Goal: Find specific page/section: Find specific page/section

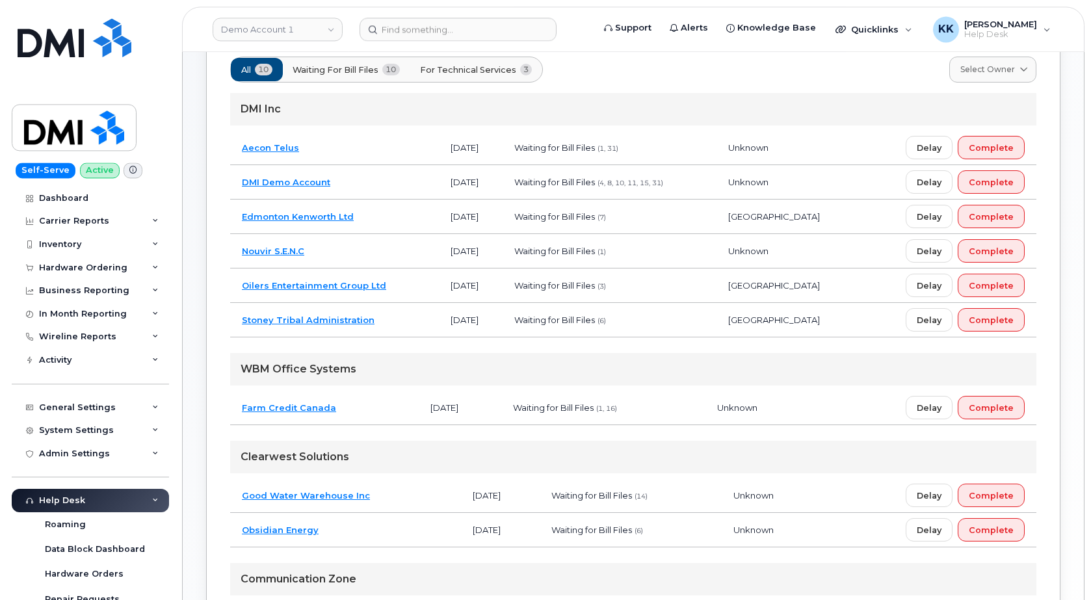
scroll to position [133, 0]
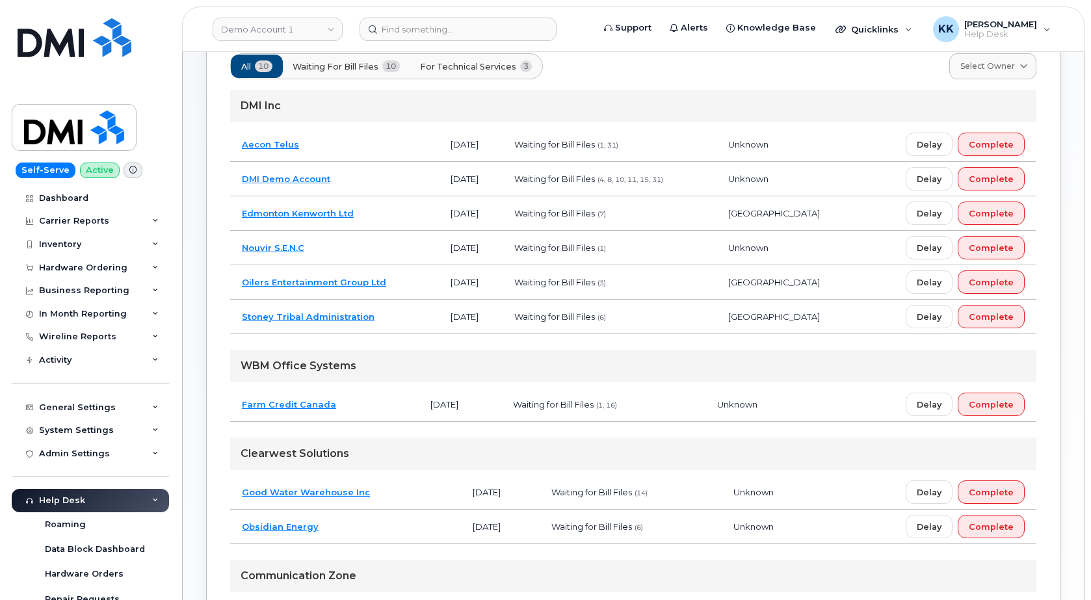
click at [348, 399] on td "Farm Credit Canada" at bounding box center [324, 405] width 189 height 34
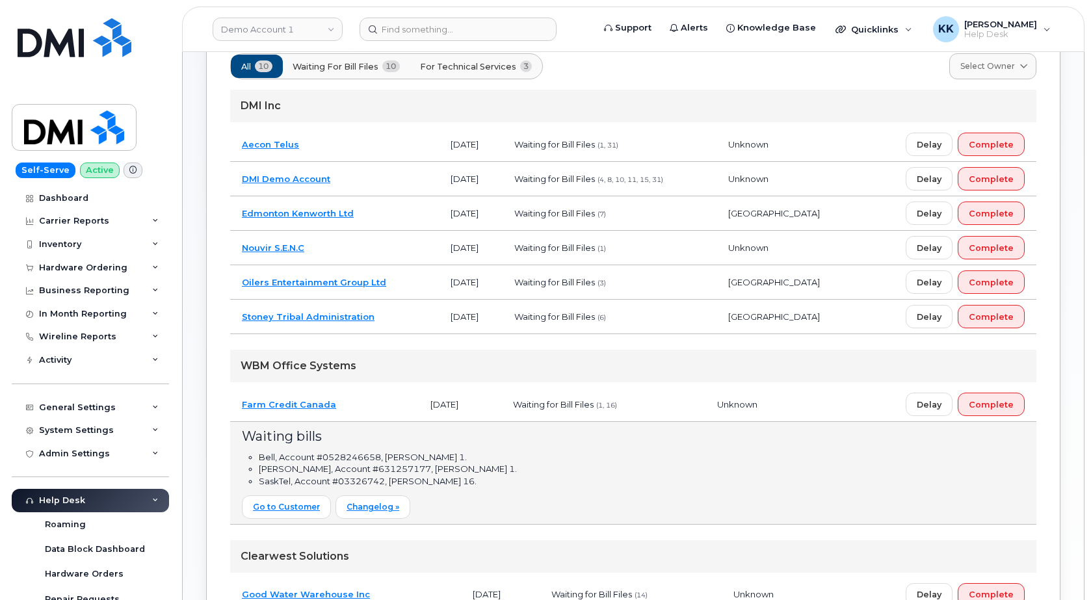
scroll to position [0, 0]
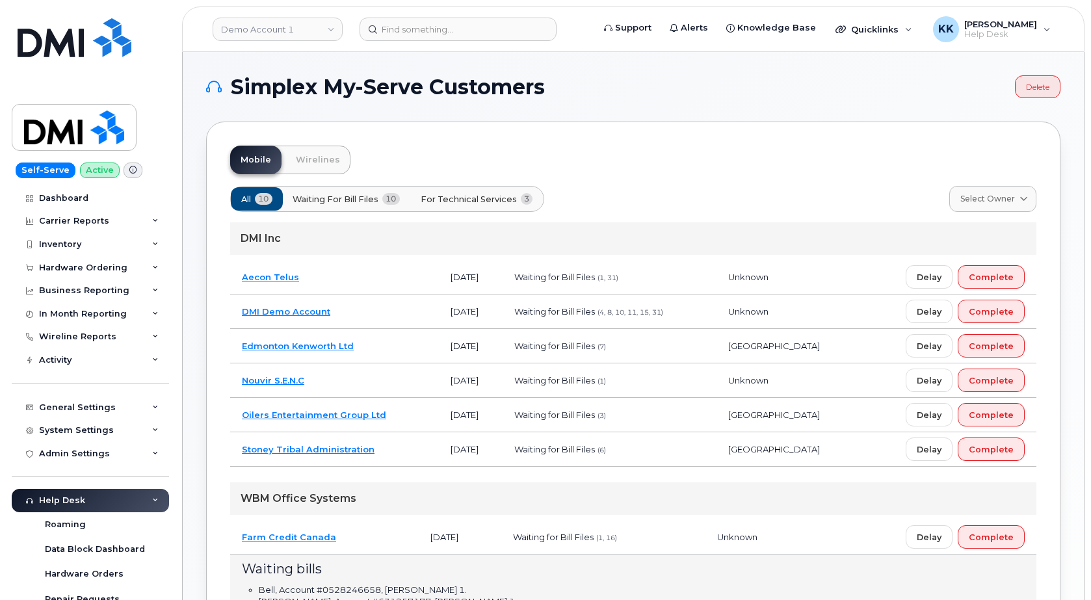
click at [491, 190] on button "For Technical Services 3" at bounding box center [477, 198] width 135 height 23
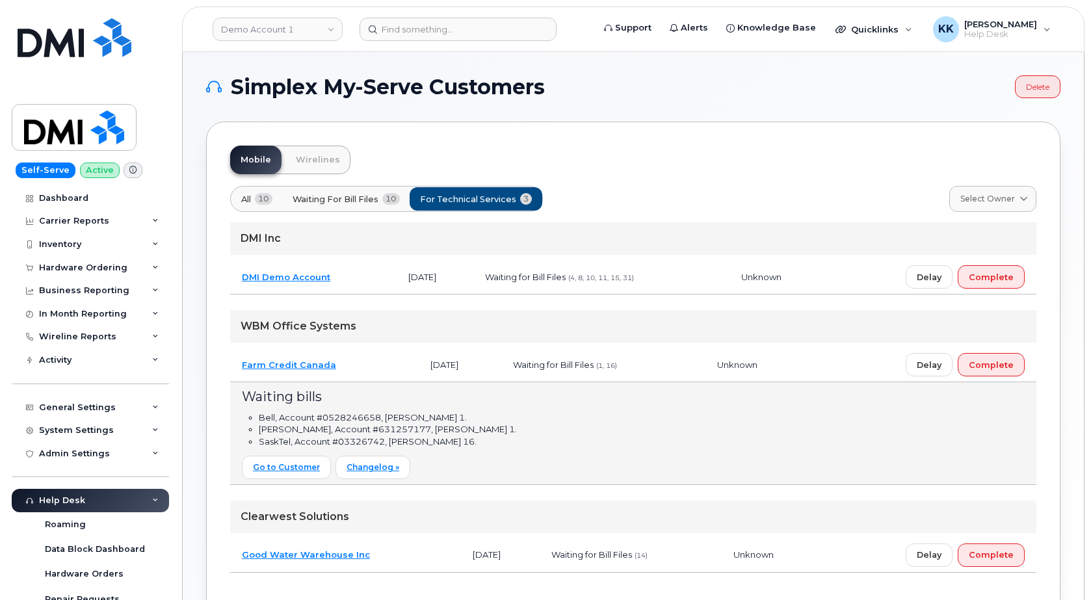
click at [358, 276] on td "DMI Demo Account" at bounding box center [313, 277] width 166 height 34
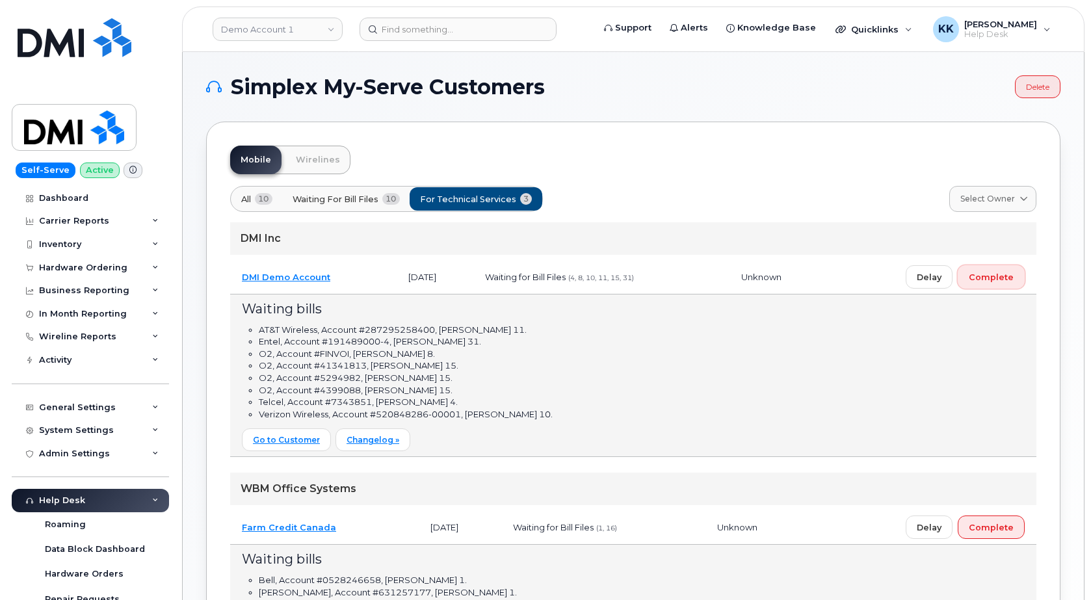
click at [994, 282] on span "Complete" at bounding box center [991, 277] width 45 height 12
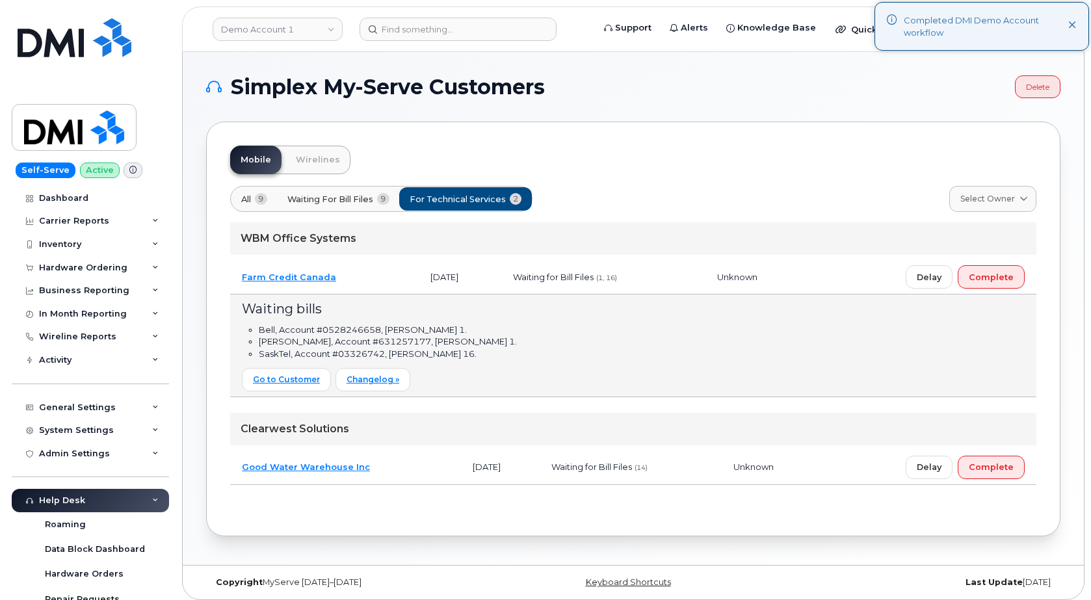
click at [354, 274] on td "Farm Credit Canada" at bounding box center [324, 277] width 189 height 34
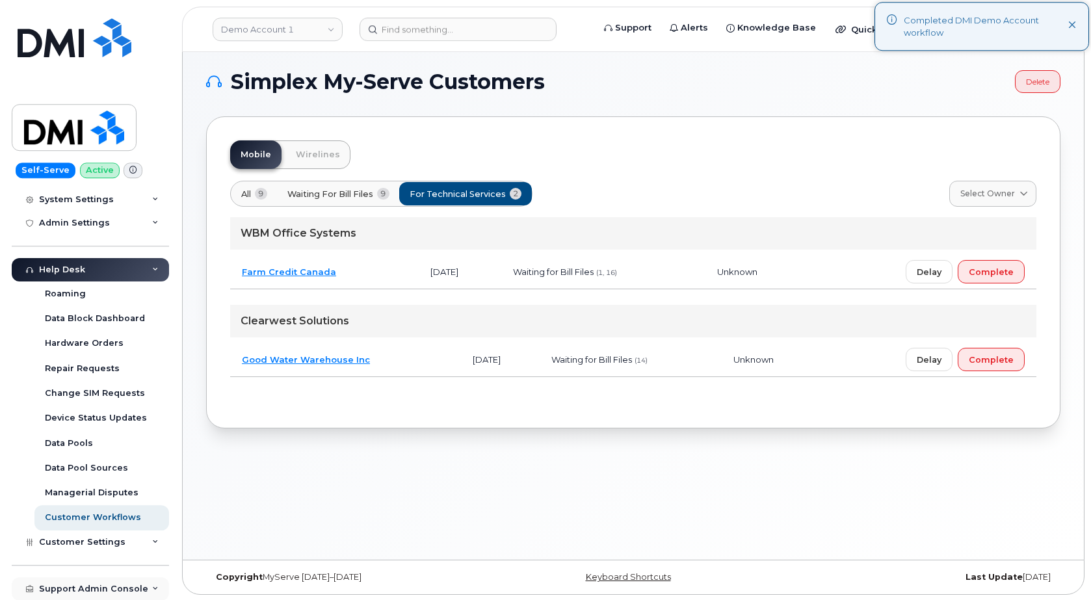
scroll to position [7, 0]
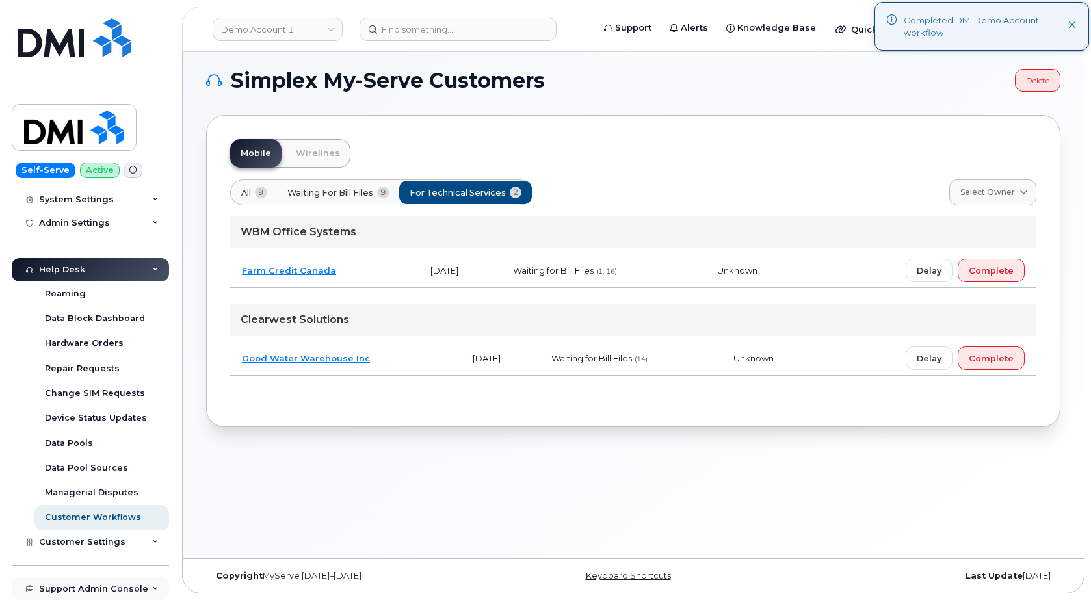
click at [87, 588] on div "Support Admin Console" at bounding box center [93, 589] width 109 height 10
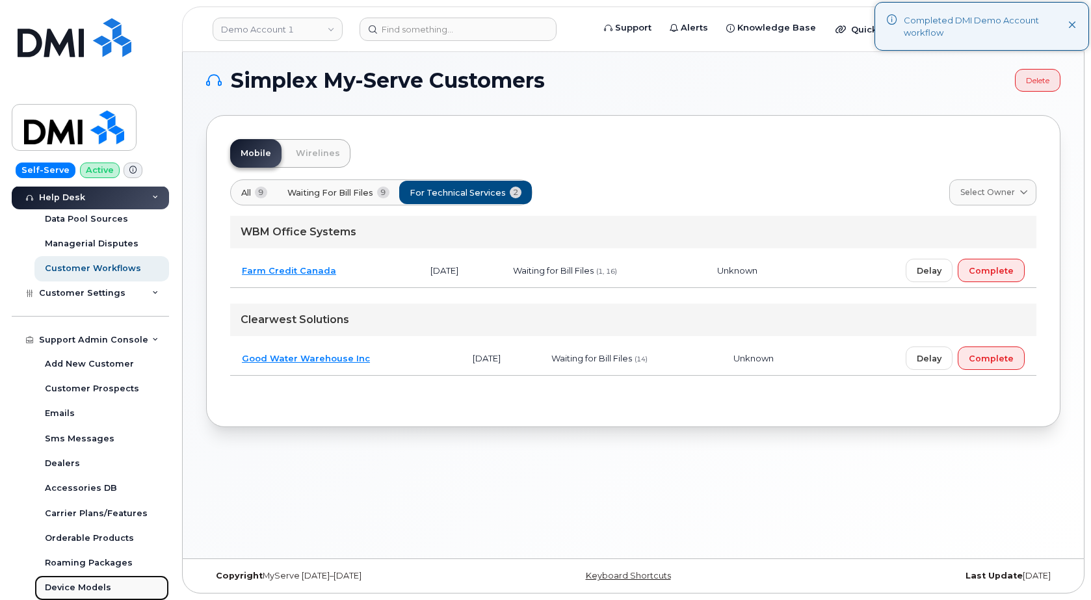
click at [95, 586] on div "Device Models" at bounding box center [78, 588] width 66 height 12
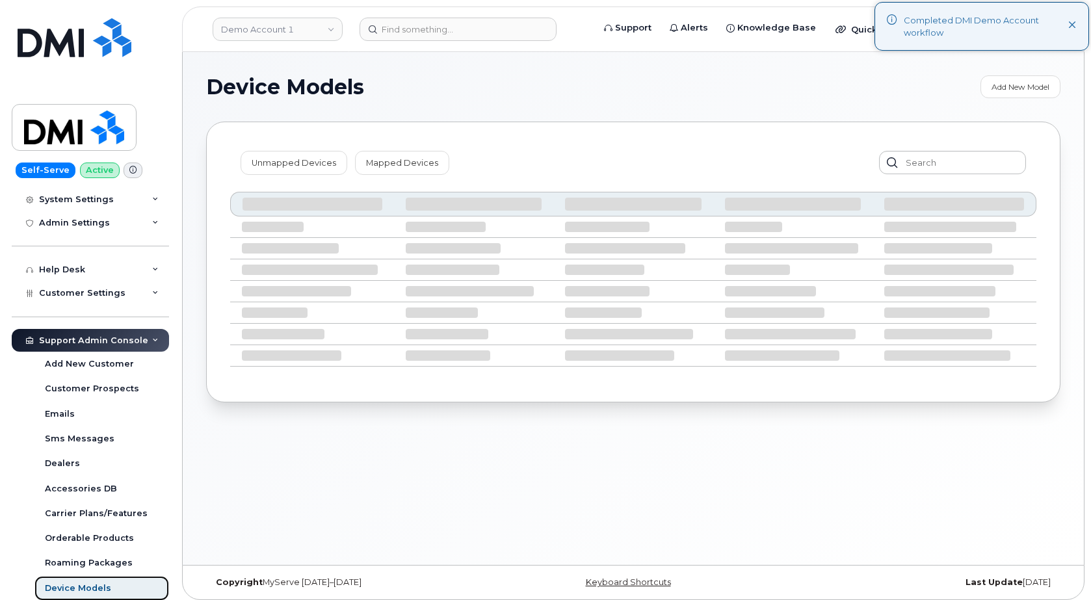
scroll to position [231, 0]
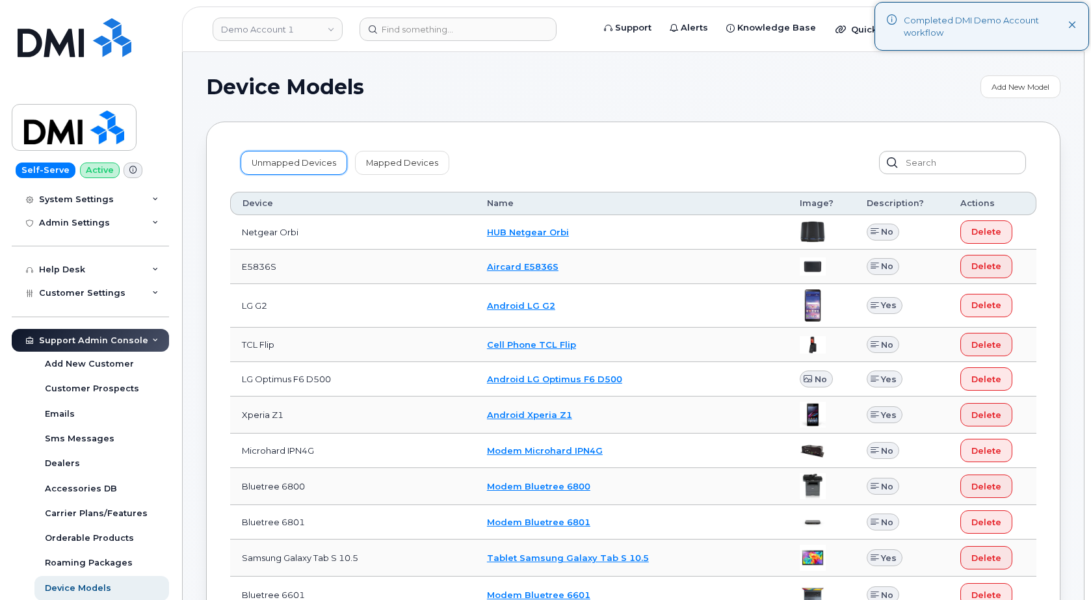
click at [263, 165] on link "Unmapped Devices" at bounding box center [294, 162] width 107 height 23
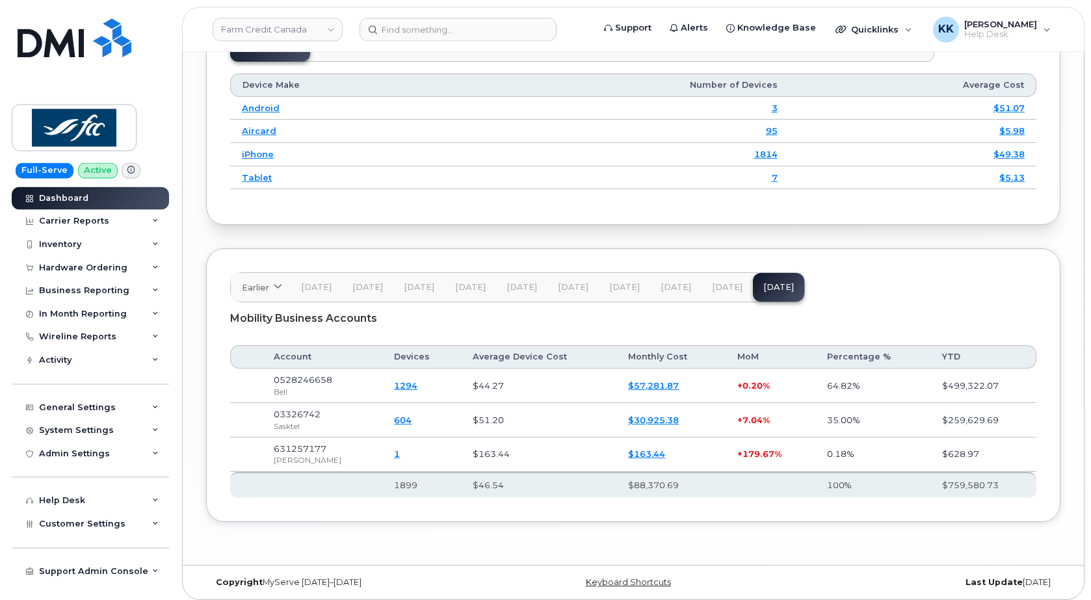
scroll to position [1753, 0]
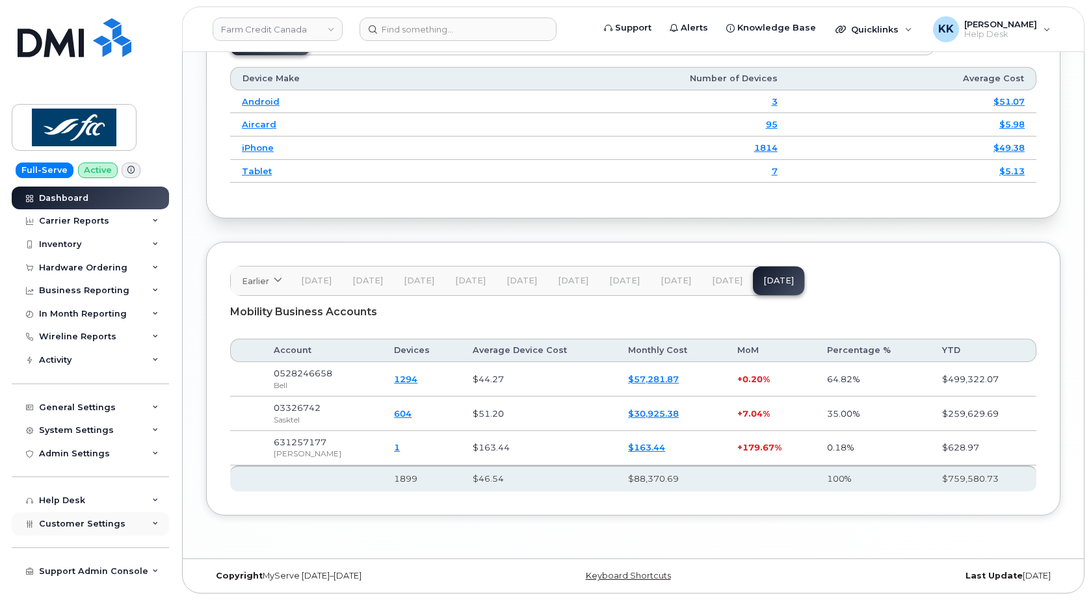
click at [114, 514] on div "Customer Settings" at bounding box center [90, 523] width 157 height 23
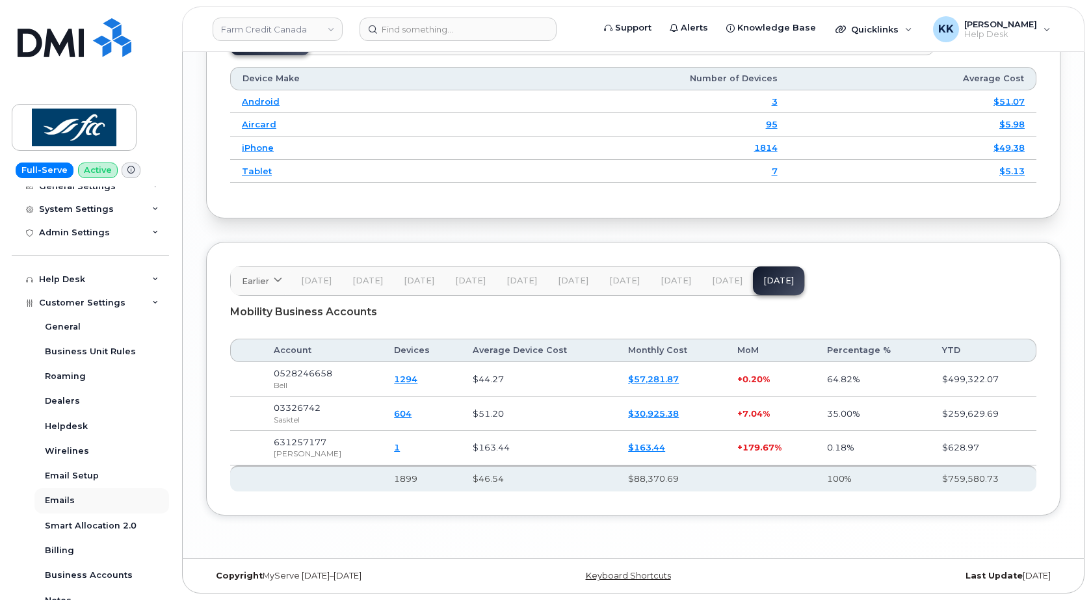
scroll to position [250, 0]
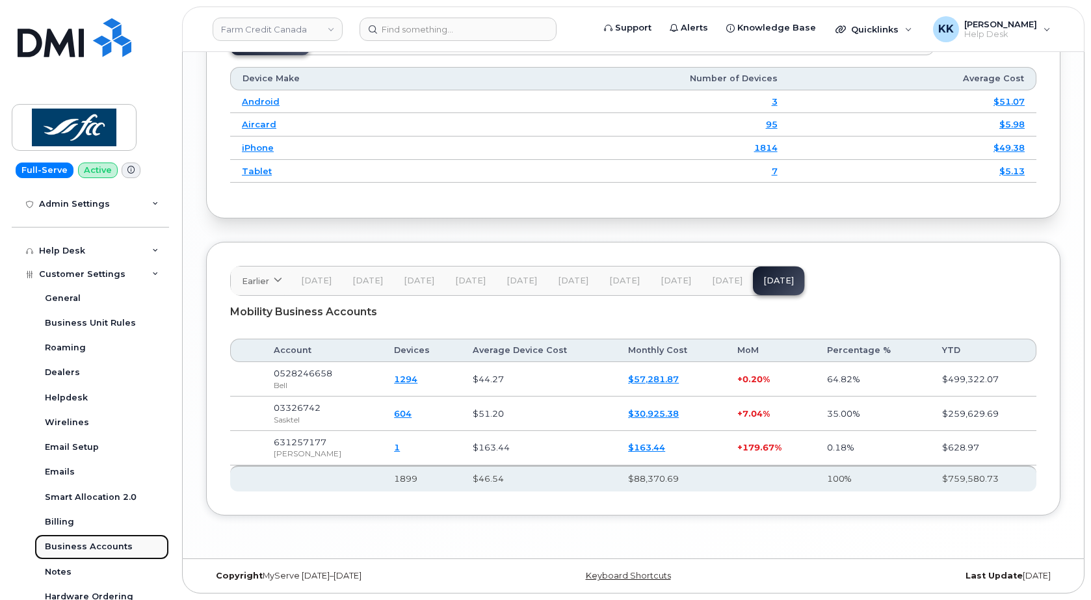
click at [103, 541] on link "Business Accounts" at bounding box center [101, 547] width 135 height 25
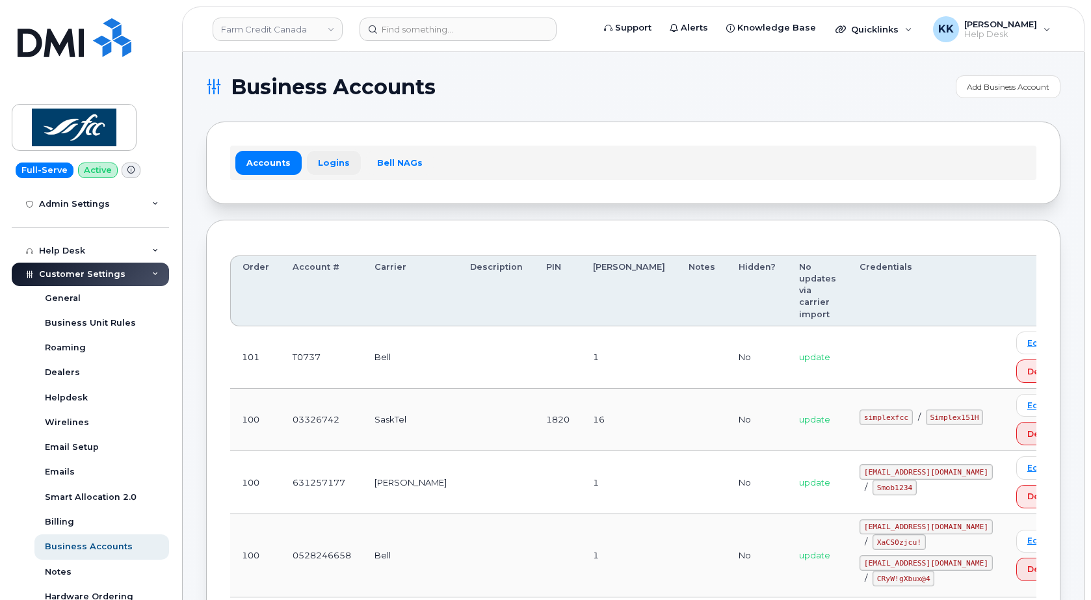
click at [328, 163] on link "Logins" at bounding box center [334, 162] width 54 height 23
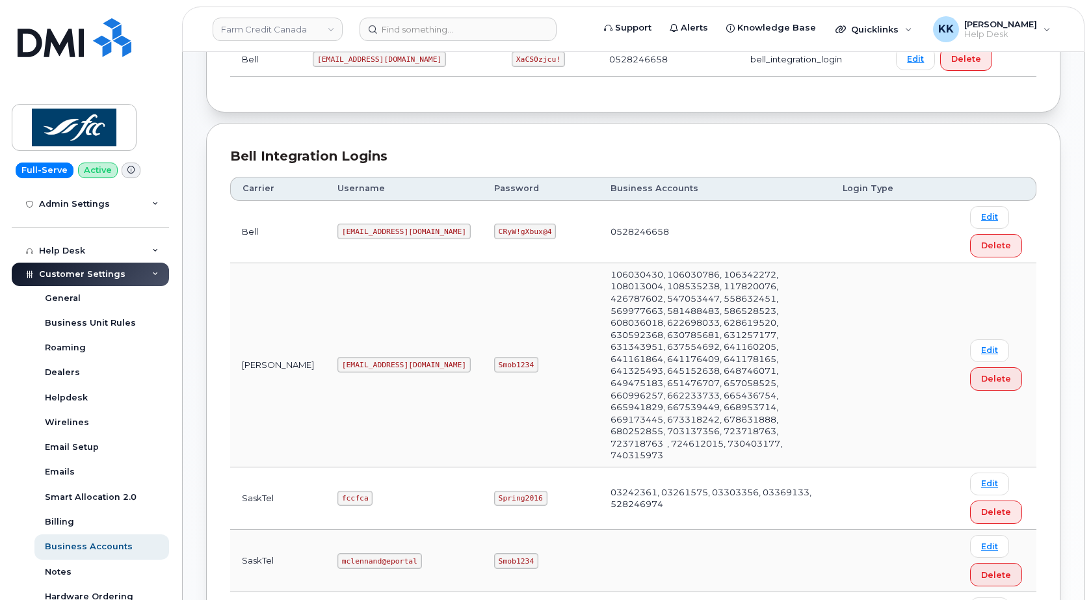
scroll to position [265, 0]
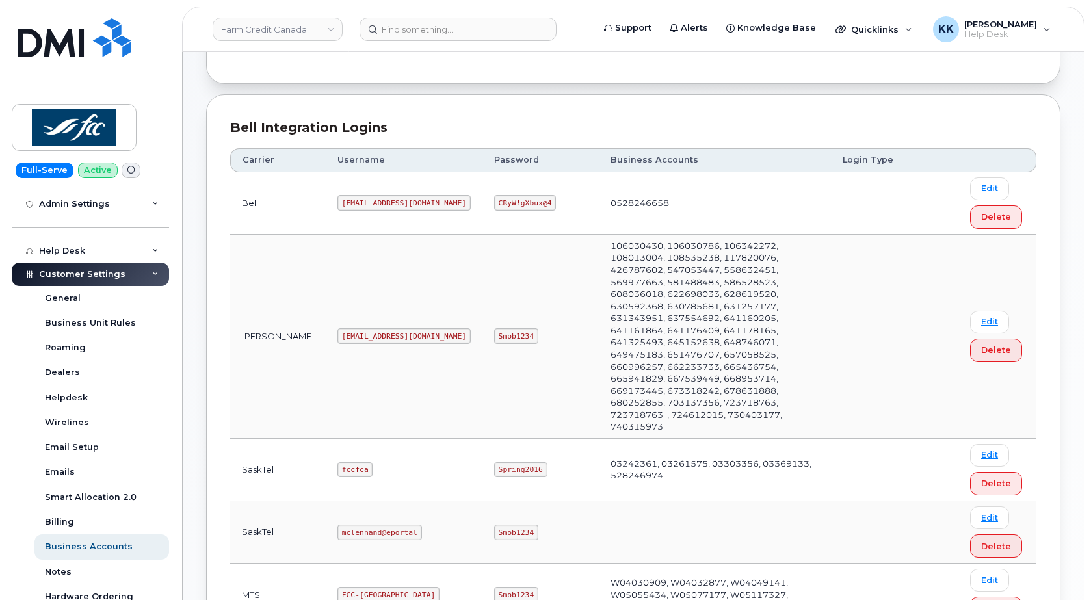
click at [337, 328] on code "fcc@myserve.co" at bounding box center [403, 336] width 133 height 16
click at [494, 328] on code "Smob1234" at bounding box center [516, 336] width 44 height 16
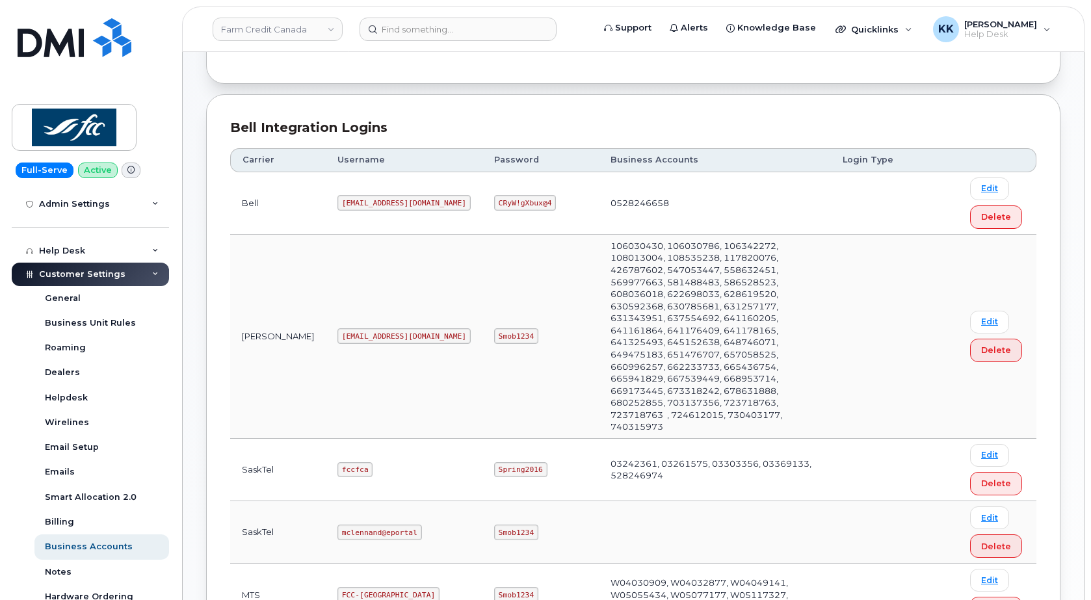
click at [494, 328] on code "Smob1234" at bounding box center [516, 336] width 44 height 16
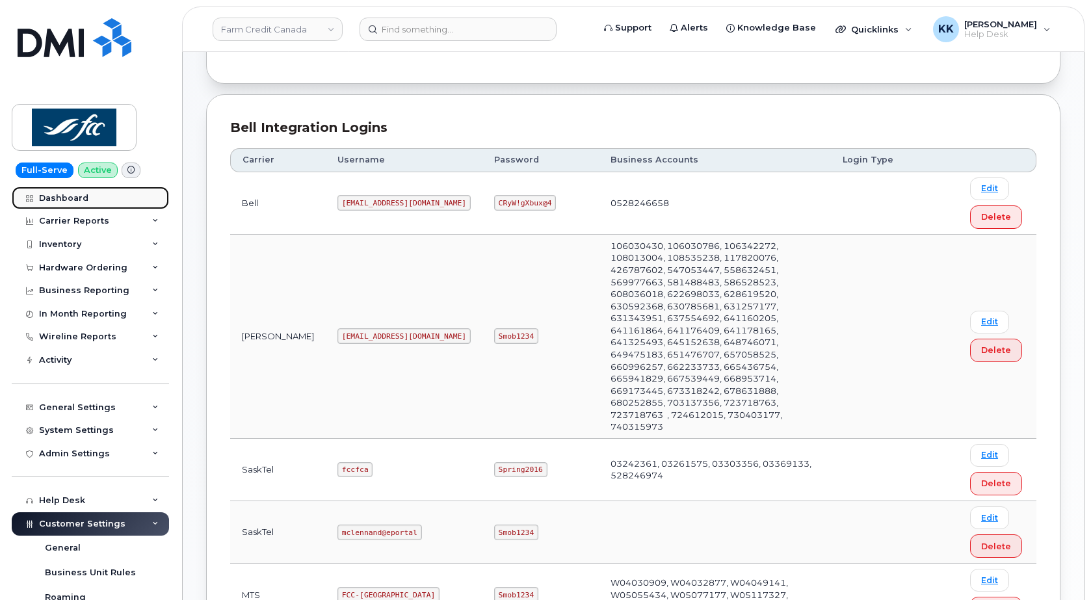
click at [72, 198] on div "Dashboard" at bounding box center [63, 198] width 49 height 10
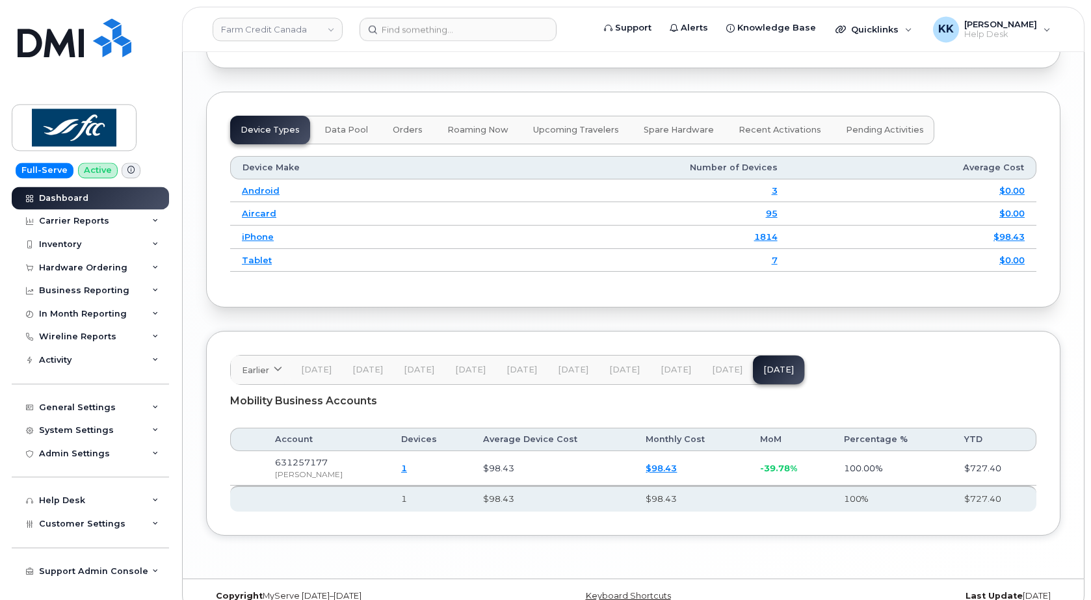
scroll to position [1685, 0]
